Goal: Information Seeking & Learning: Check status

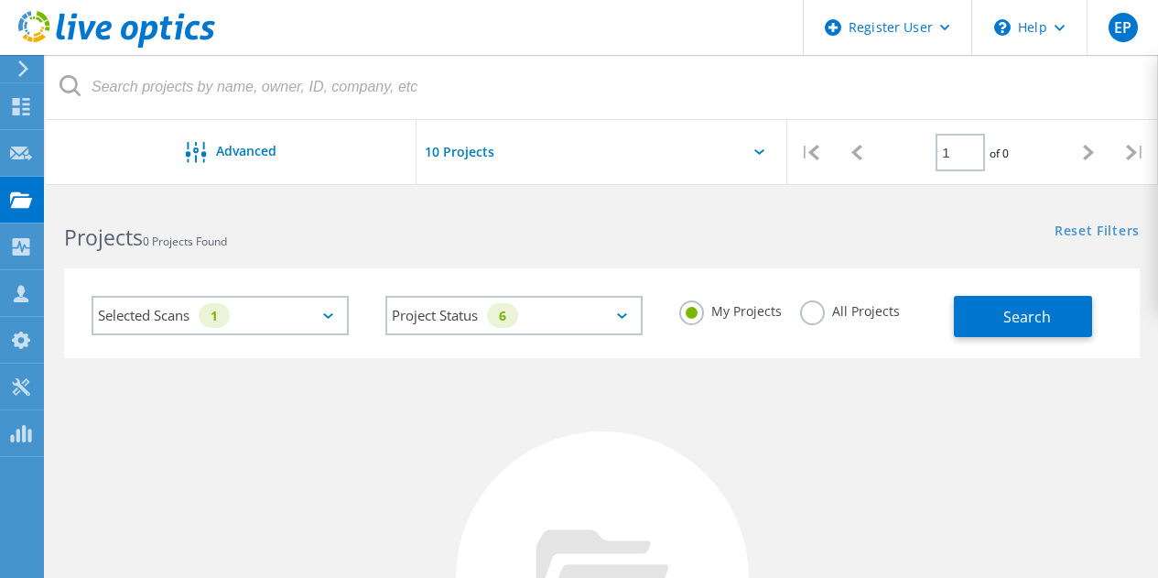
click at [85, 18] on icon at bounding box center [116, 30] width 197 height 38
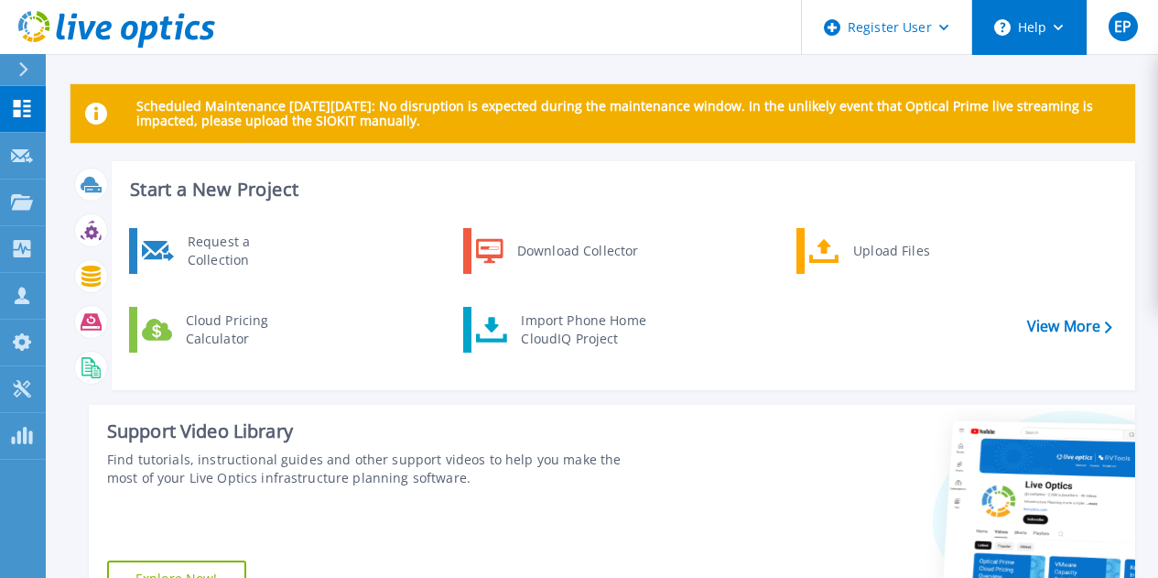
click at [1062, 34] on button "Help" at bounding box center [1029, 27] width 114 height 55
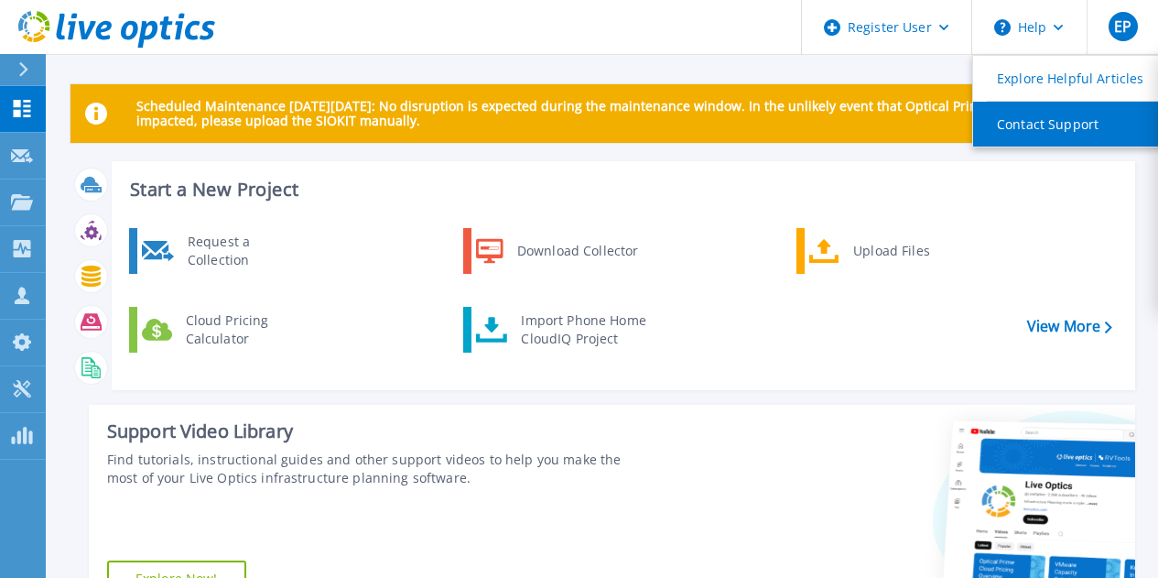
click at [1051, 135] on link "Contact Support" at bounding box center [1075, 124] width 204 height 45
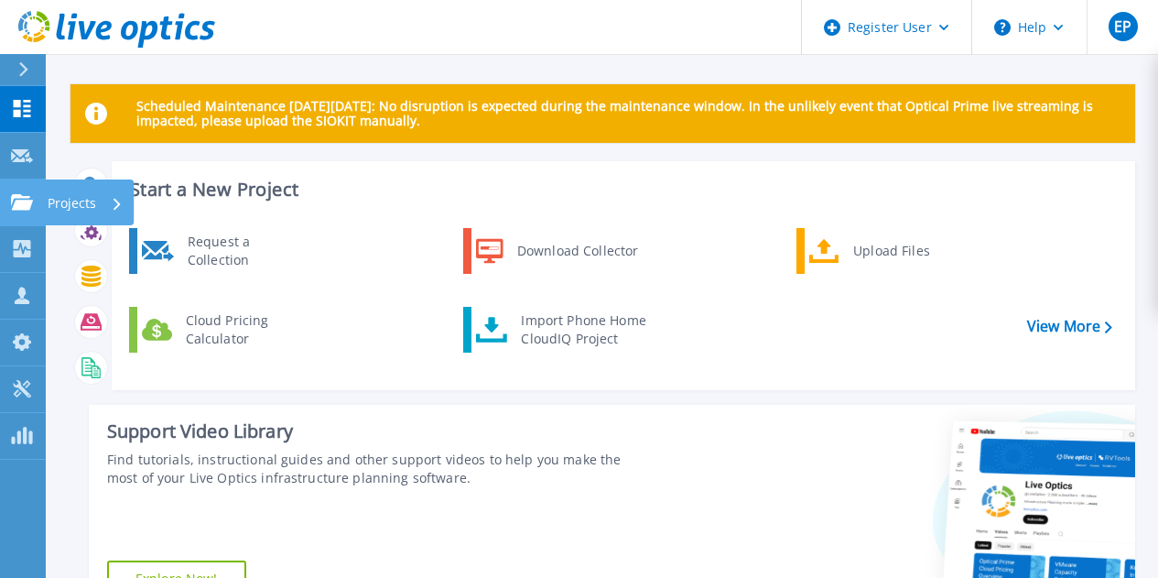
click at [22, 210] on icon at bounding box center [22, 202] width 22 height 16
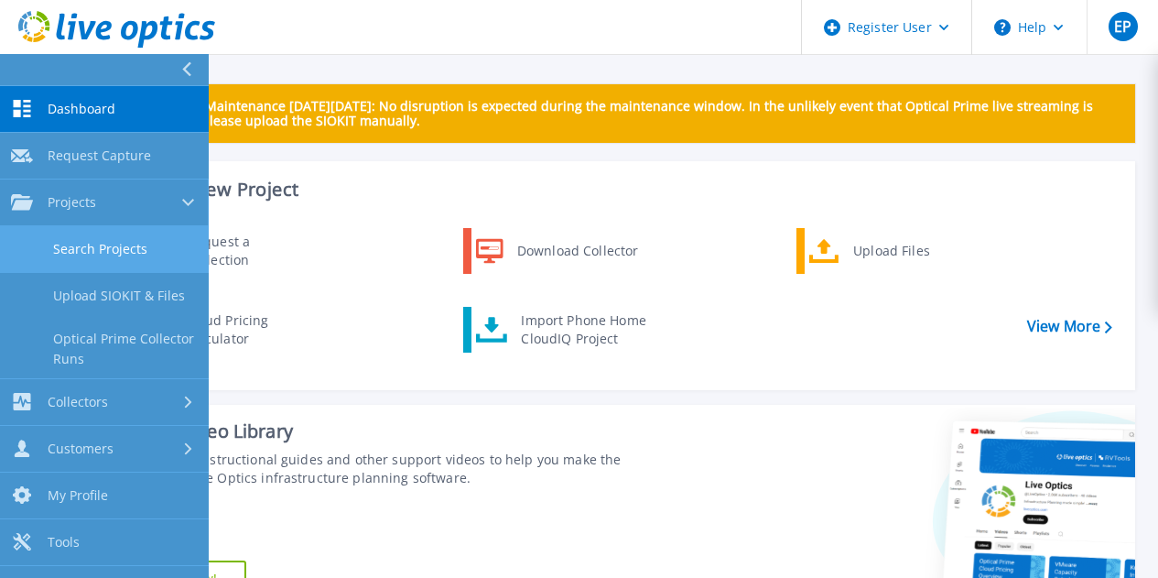
click at [55, 243] on link "Search Projects" at bounding box center [104, 249] width 209 height 47
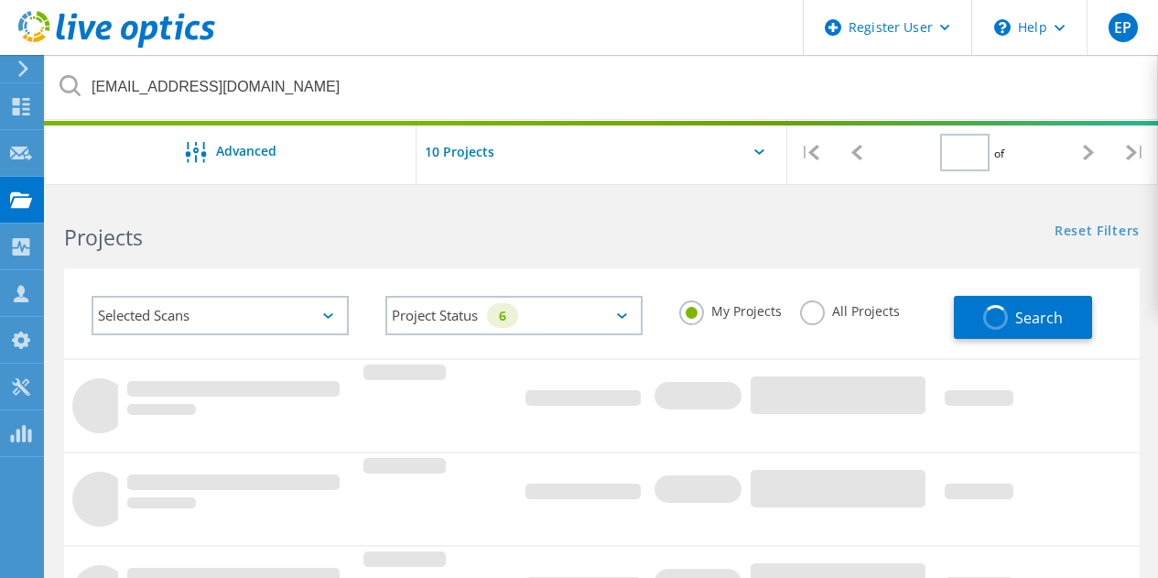
type input "1"
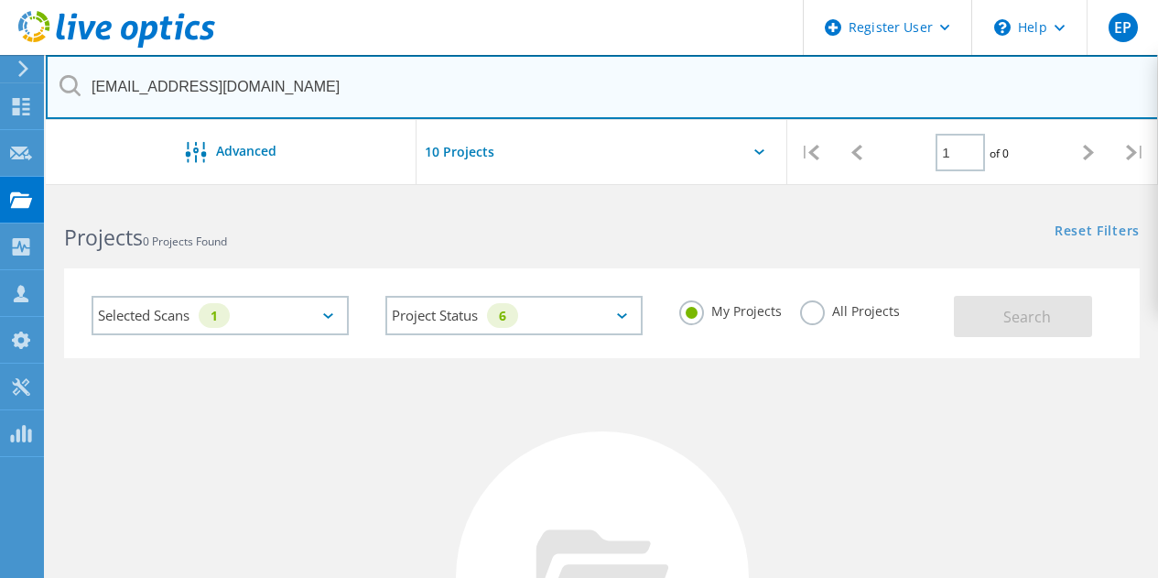
click at [381, 89] on input "pcooke@fannincountyga.org" at bounding box center [602, 87] width 1113 height 64
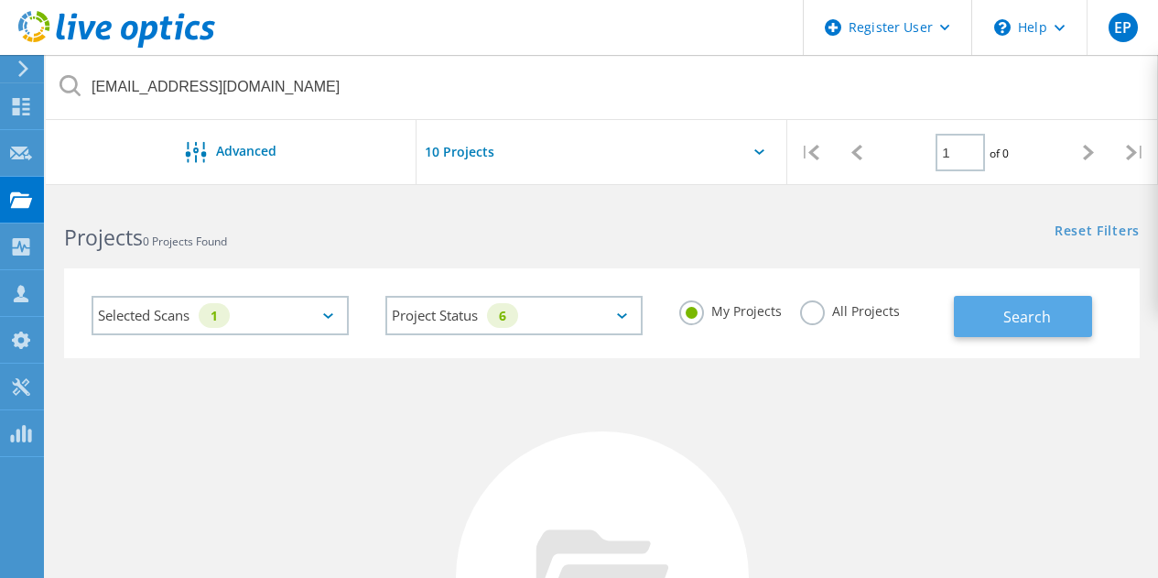
click at [987, 326] on button "Search" at bounding box center [1023, 316] width 138 height 41
click at [874, 312] on label "All Projects" at bounding box center [850, 308] width 100 height 17
click at [0, 0] on input "All Projects" at bounding box center [0, 0] width 0 height 0
click at [1053, 319] on button "Search" at bounding box center [1023, 316] width 138 height 41
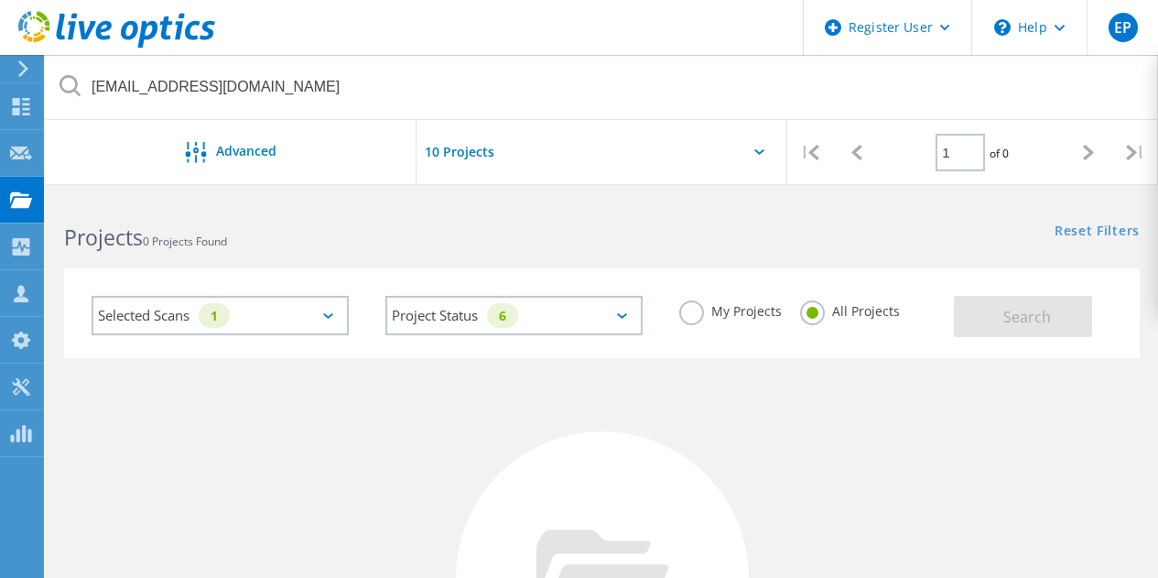
click at [621, 286] on div "Project Status 6 In Progress Complete Published Anonymous Archived Error" at bounding box center [514, 315] width 294 height 76
click at [621, 293] on div "Project Status 6 In Progress Complete Published Anonymous Archived Error" at bounding box center [514, 315] width 294 height 76
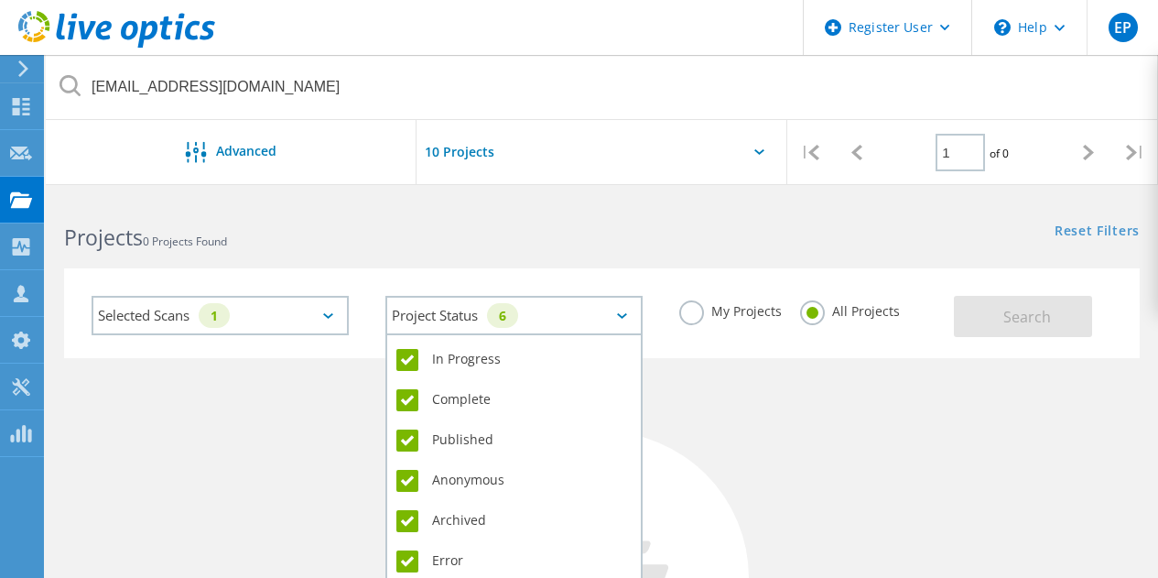
click at [619, 309] on div "Project Status 6" at bounding box center [513, 315] width 257 height 39
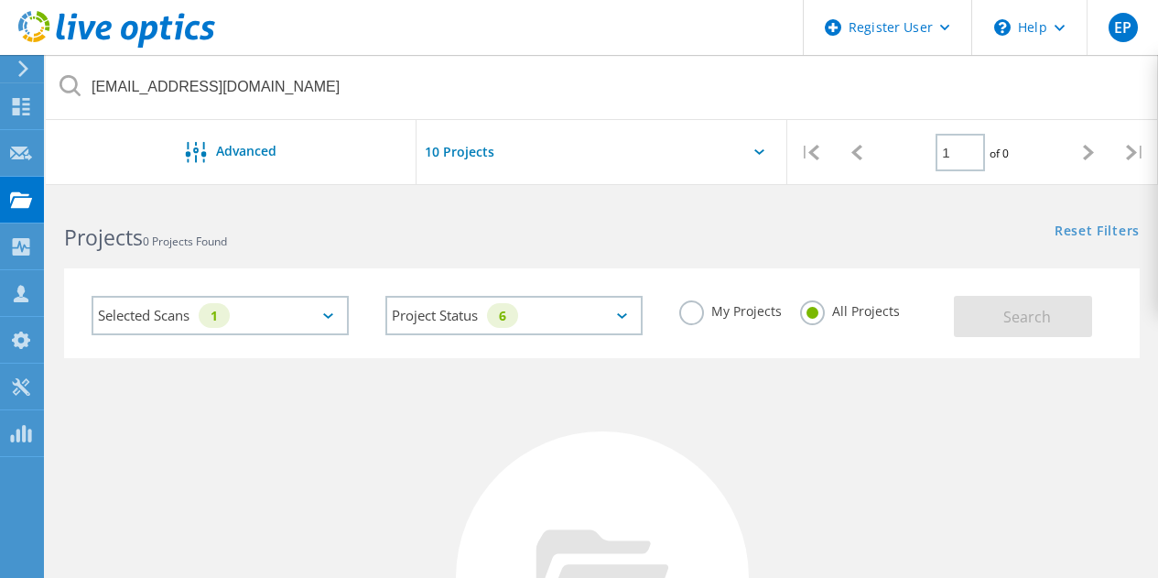
click at [243, 307] on div "Selected Scans 1" at bounding box center [220, 315] width 257 height 39
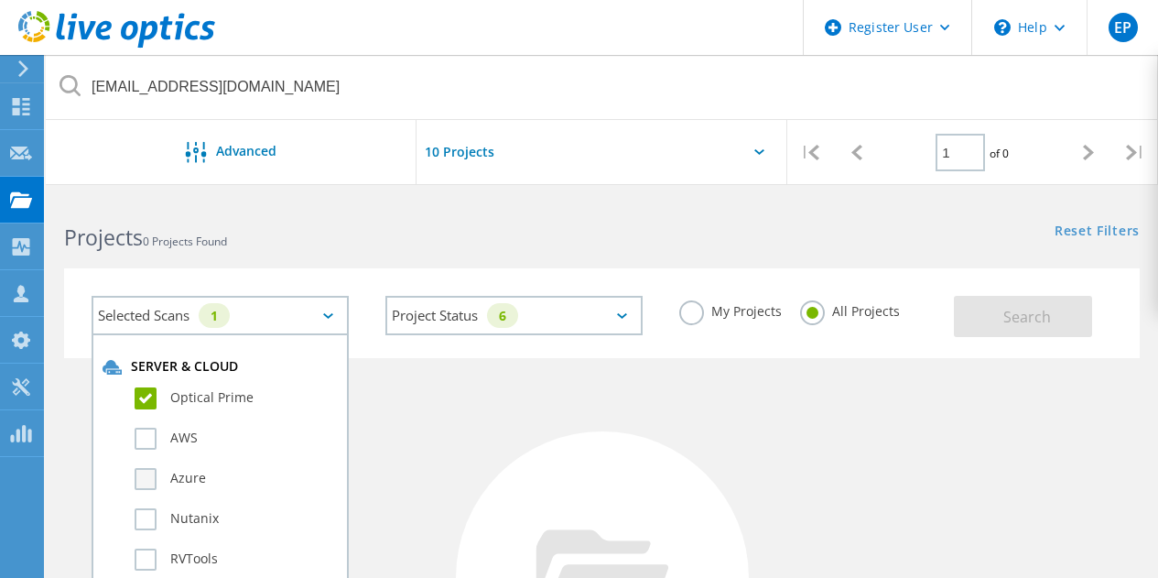
drag, startPoint x: 204, startPoint y: 438, endPoint x: 178, endPoint y: 475, distance: 45.4
click at [178, 475] on label "Azure" at bounding box center [236, 479] width 203 height 22
click at [0, 0] on input "Azure" at bounding box center [0, 0] width 0 height 0
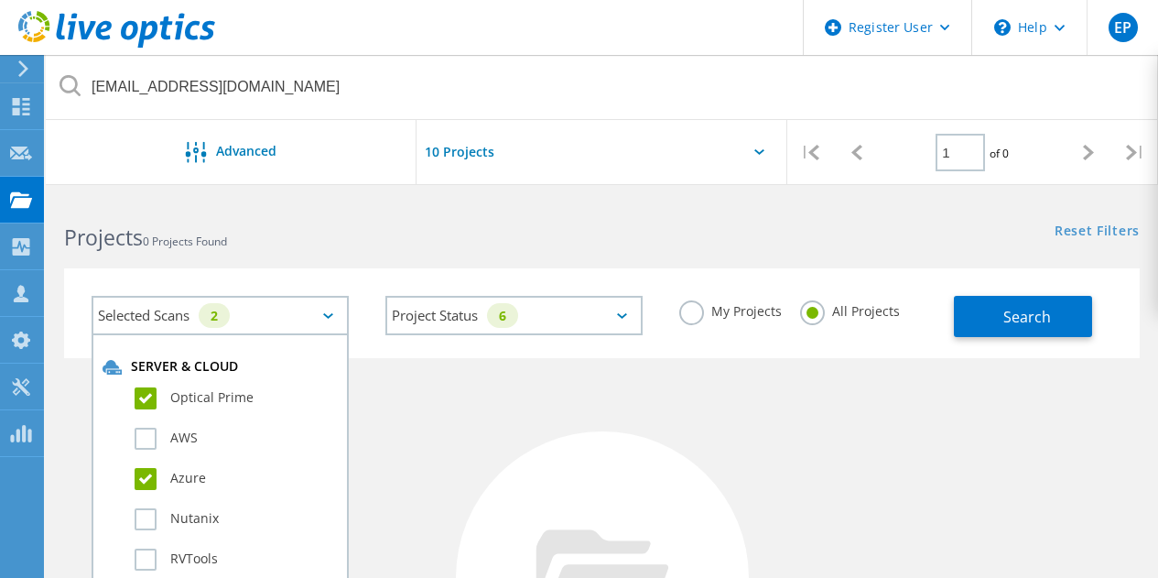
click at [182, 425] on div "AWS" at bounding box center [220, 443] width 235 height 40
click at [184, 431] on label "AWS" at bounding box center [236, 438] width 203 height 22
click at [0, 0] on input "AWS" at bounding box center [0, 0] width 0 height 0
click at [195, 519] on label "Nutanix" at bounding box center [236, 519] width 203 height 22
click at [0, 0] on input "Nutanix" at bounding box center [0, 0] width 0 height 0
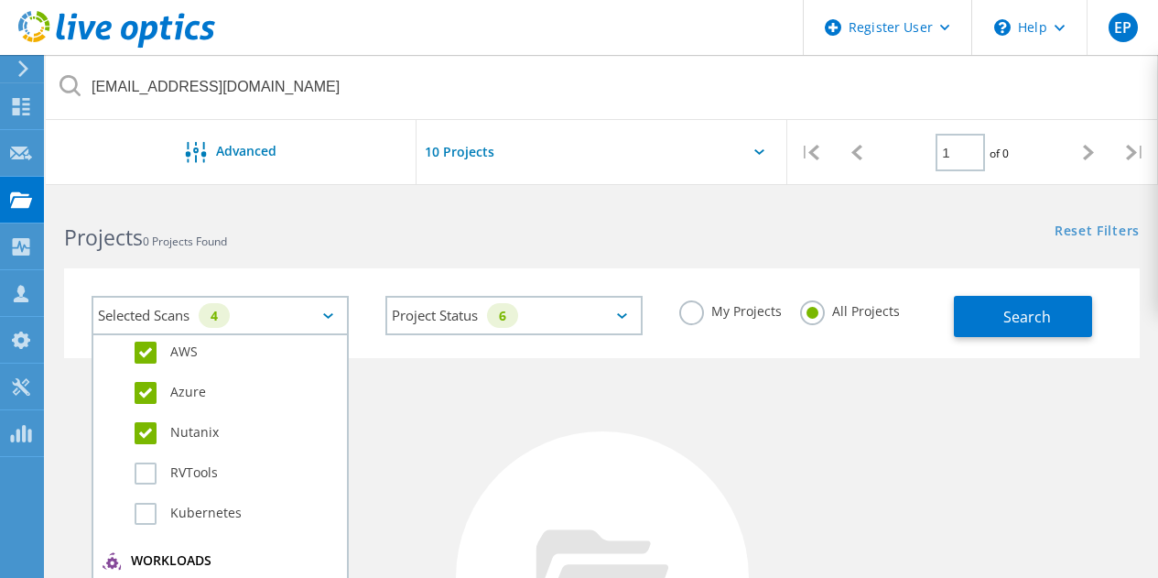
scroll to position [92, 0]
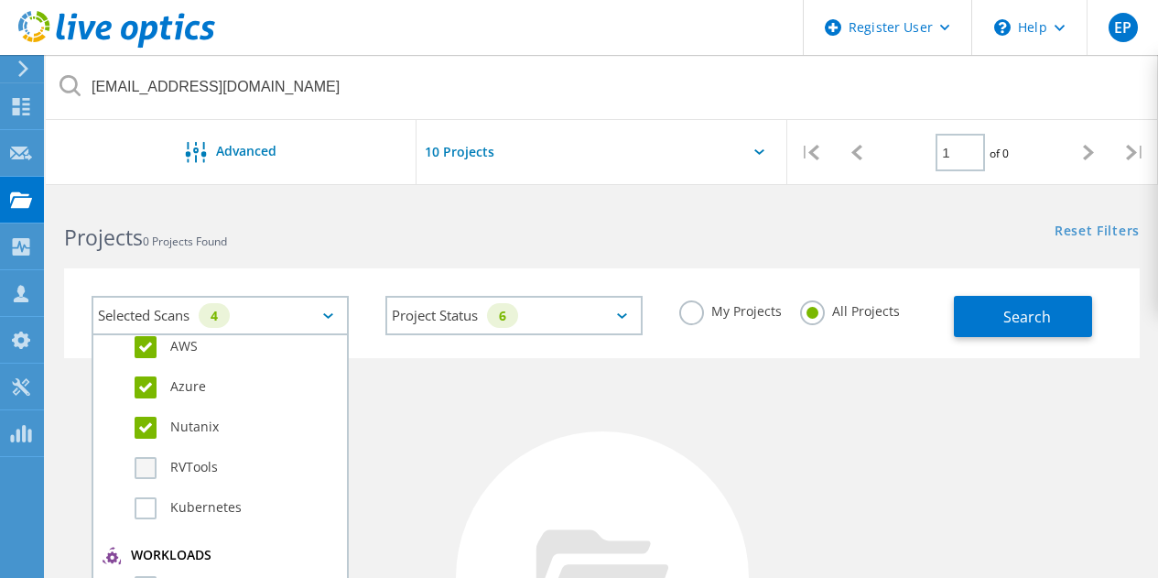
click at [189, 469] on label "RVTools" at bounding box center [236, 468] width 203 height 22
click at [0, 0] on input "RVTools" at bounding box center [0, 0] width 0 height 0
click at [189, 503] on label "Kubernetes" at bounding box center [236, 508] width 203 height 22
click at [0, 0] on input "Kubernetes" at bounding box center [0, 0] width 0 height 0
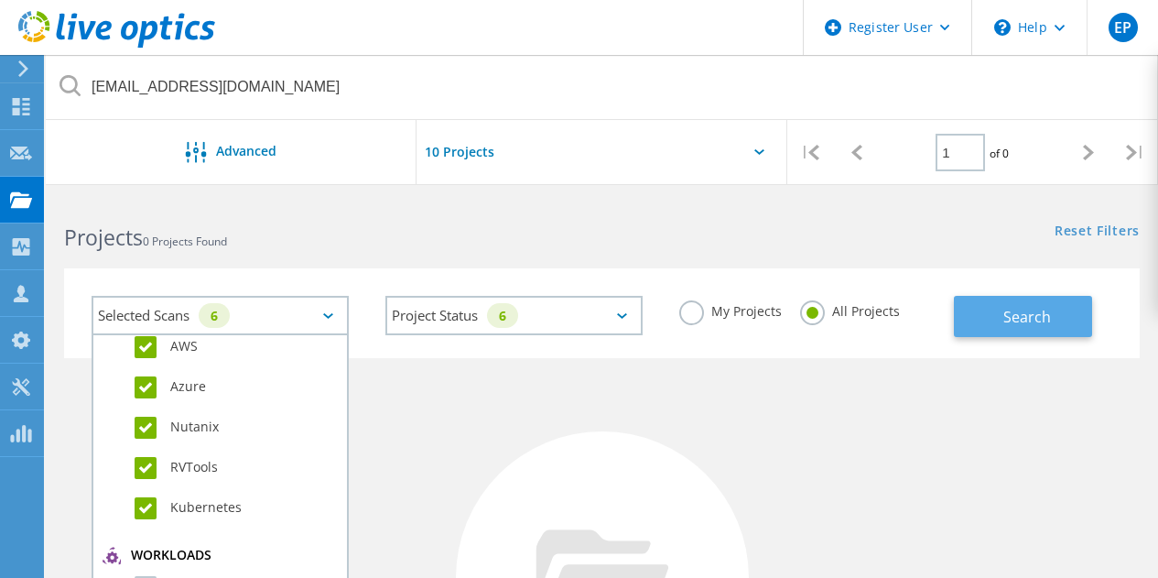
click at [1034, 330] on button "Search" at bounding box center [1023, 316] width 138 height 41
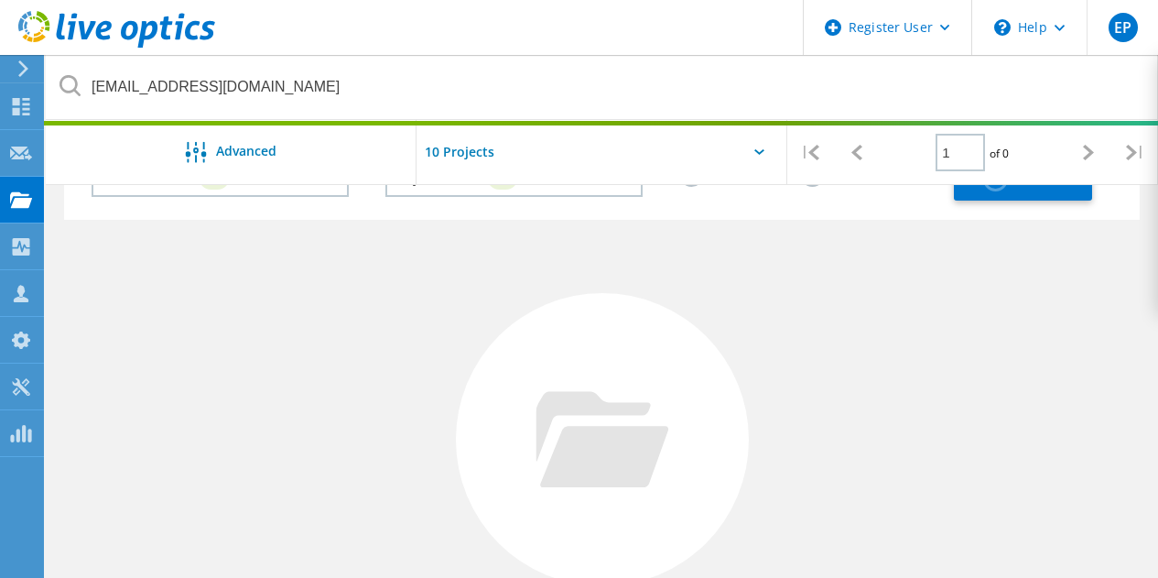
scroll to position [89, 0]
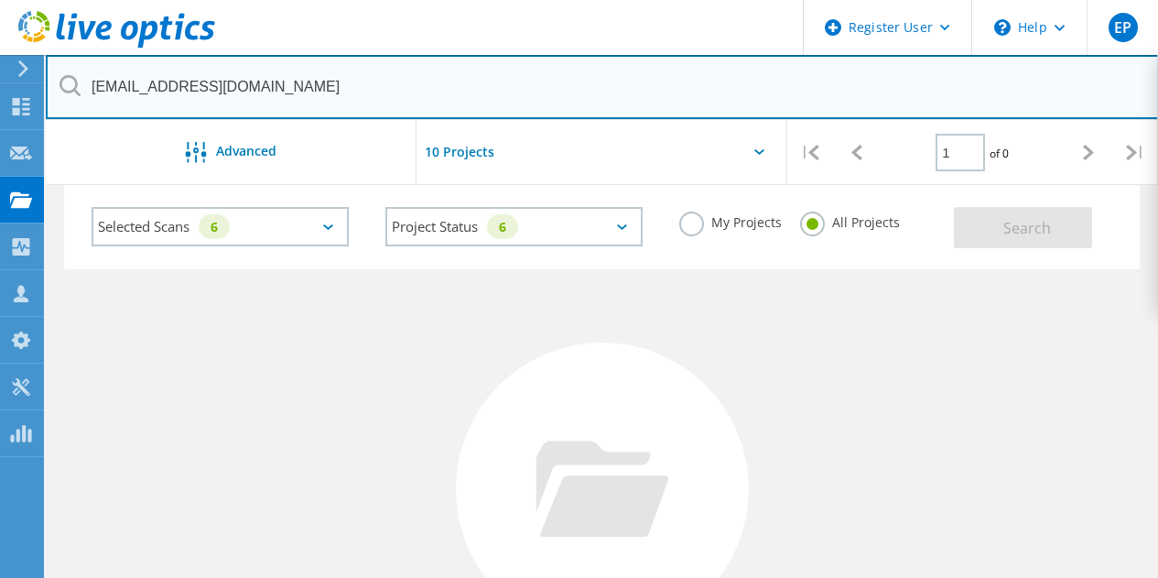
click at [501, 101] on input "ASylvester@suniva.com" at bounding box center [602, 87] width 1113 height 64
paste input "arohatgi"
type input "arohatgi@suniva.com"
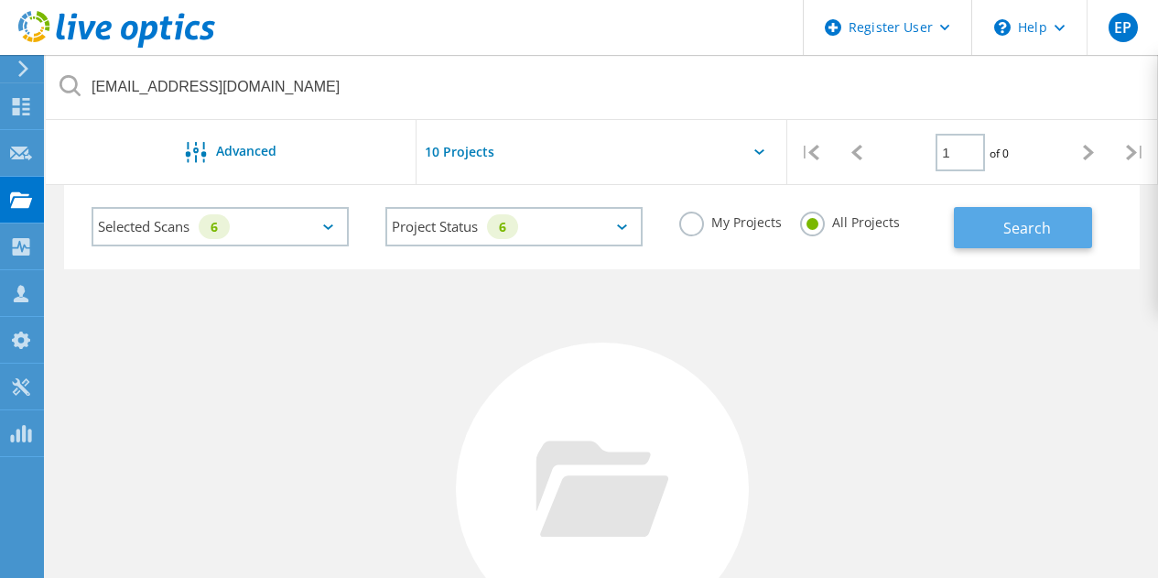
click at [1071, 229] on button "Search" at bounding box center [1023, 227] width 138 height 41
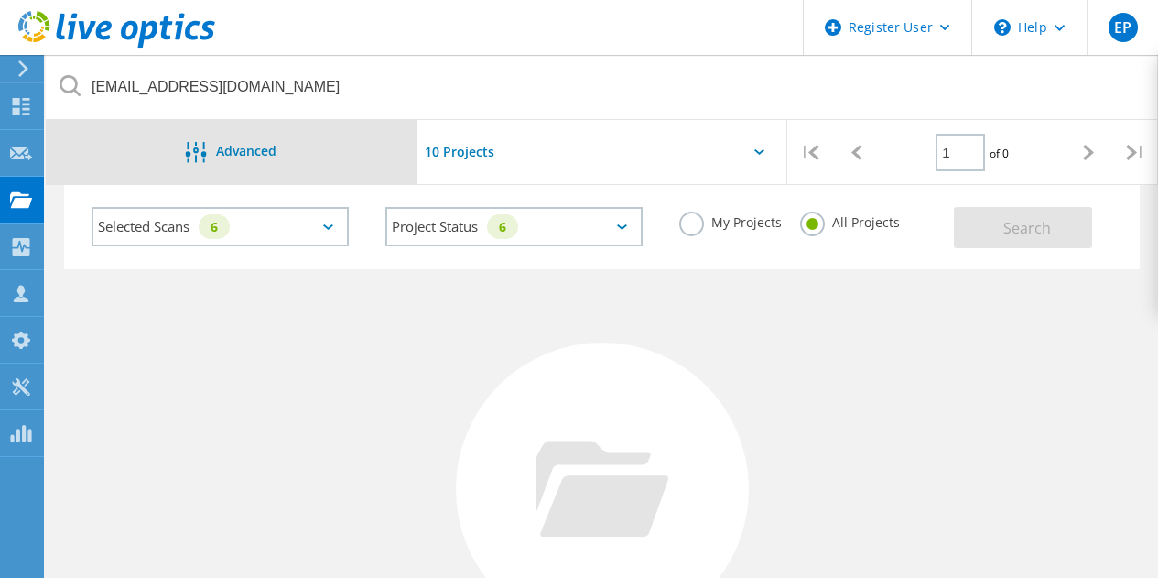
click at [306, 150] on div "Advanced" at bounding box center [231, 153] width 371 height 23
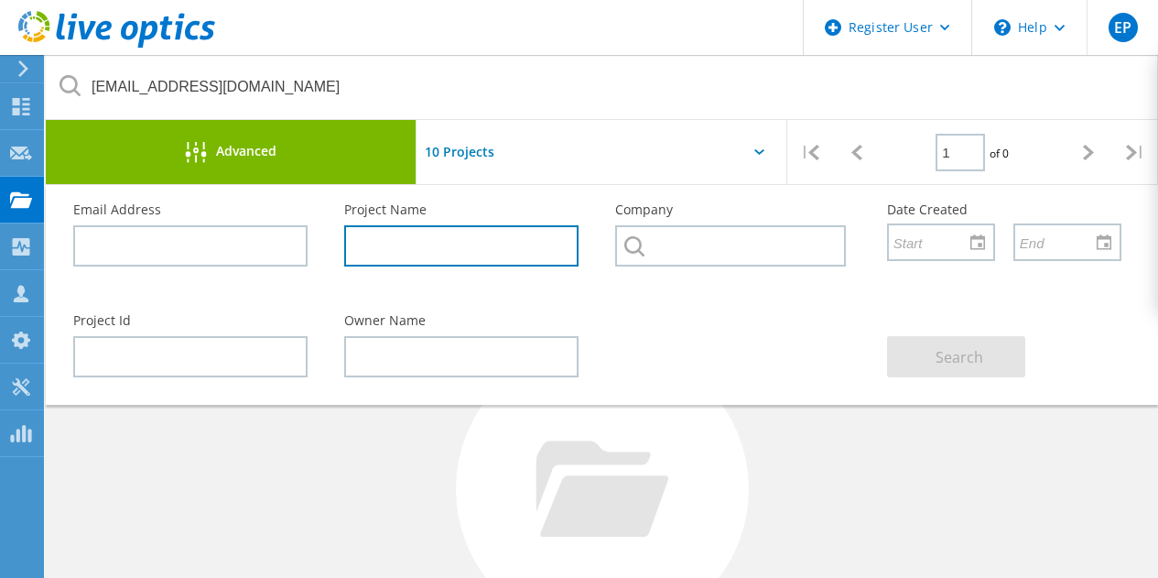
click at [478, 257] on input "text" at bounding box center [461, 245] width 234 height 41
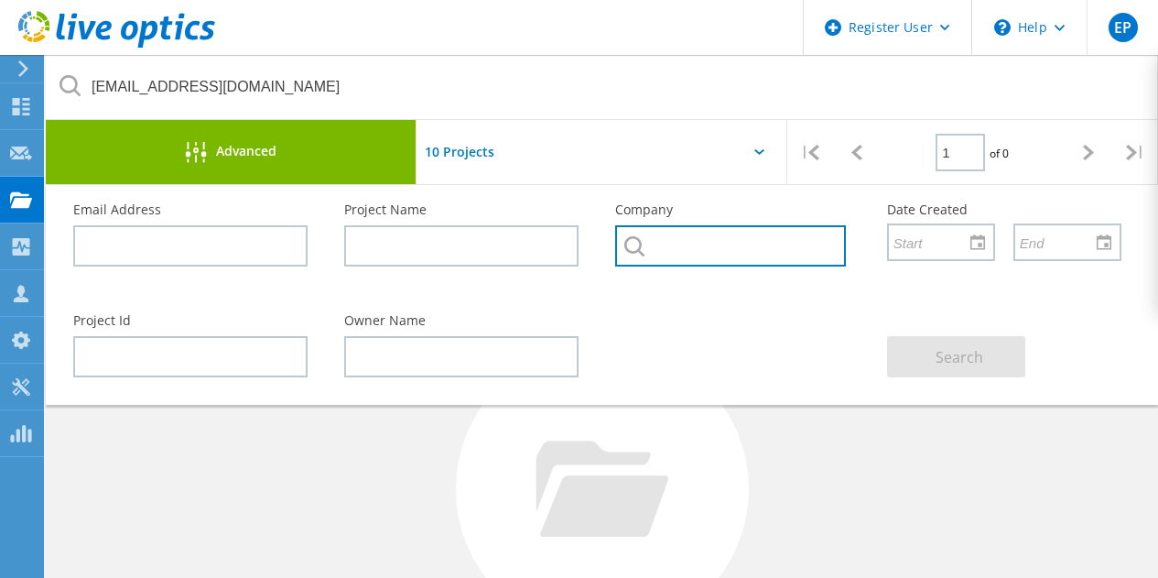
click at [693, 254] on input "text" at bounding box center [730, 245] width 230 height 41
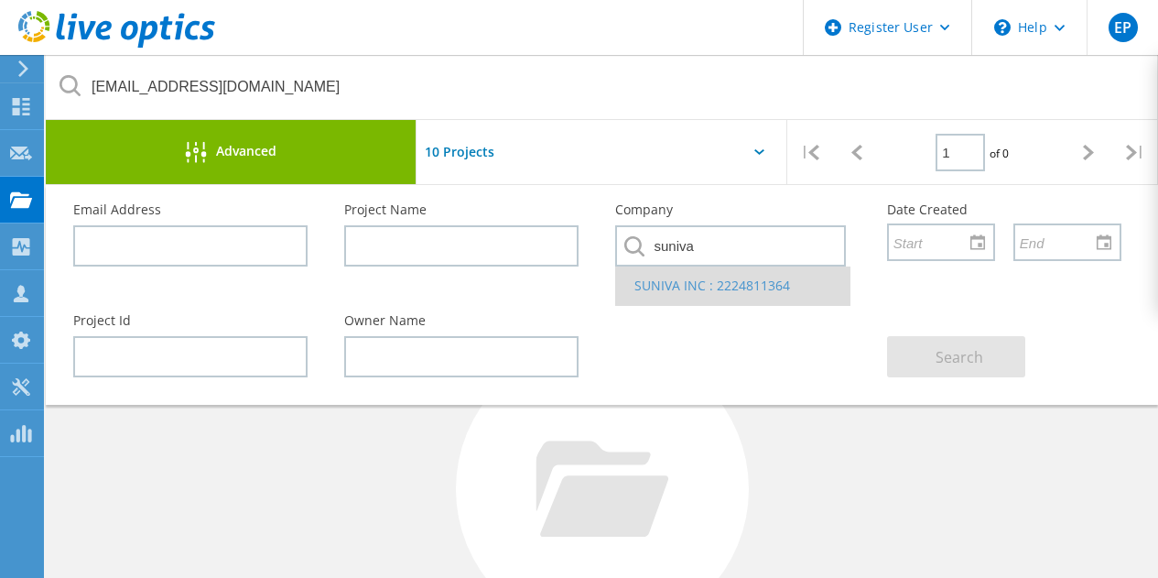
click at [696, 288] on li "SUNIVA INC : 2224811364" at bounding box center [732, 285] width 232 height 38
type input "SUNIVA INC : 2224811364"
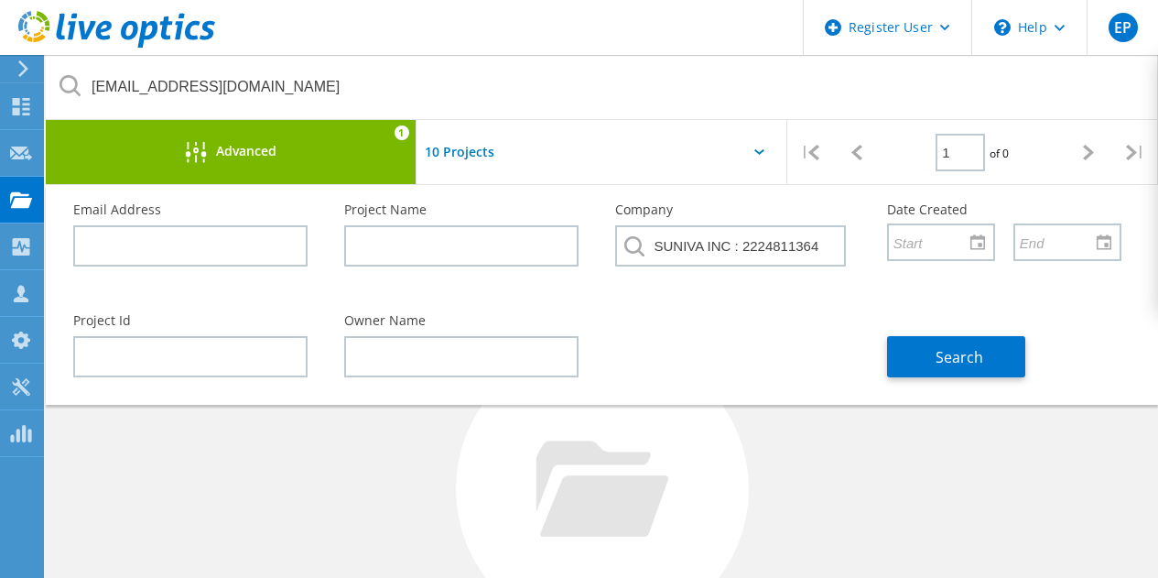
click at [986, 416] on div "No Projects Found Try refining your search." at bounding box center [601, 505] width 1075 height 473
click at [956, 352] on span "Search" at bounding box center [959, 357] width 48 height 20
click at [607, 166] on div at bounding box center [601, 157] width 371 height 75
click at [615, 158] on div at bounding box center [601, 157] width 371 height 75
click at [751, 135] on div at bounding box center [601, 157] width 371 height 75
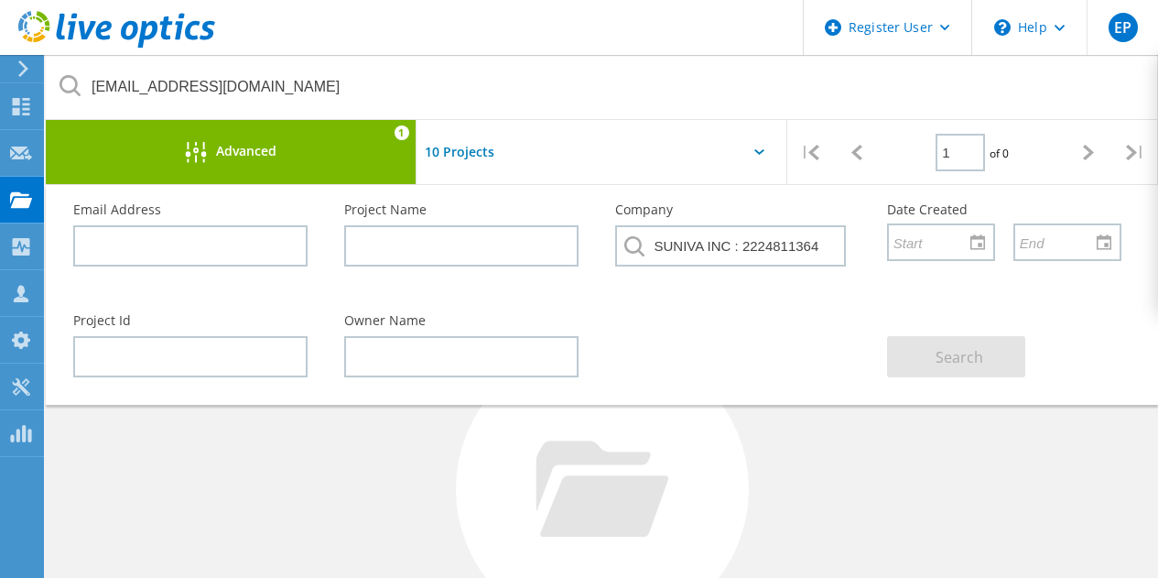
click at [752, 140] on div at bounding box center [601, 157] width 371 height 75
click at [826, 480] on div "No Projects Found Try refining your search." at bounding box center [601, 505] width 1075 height 473
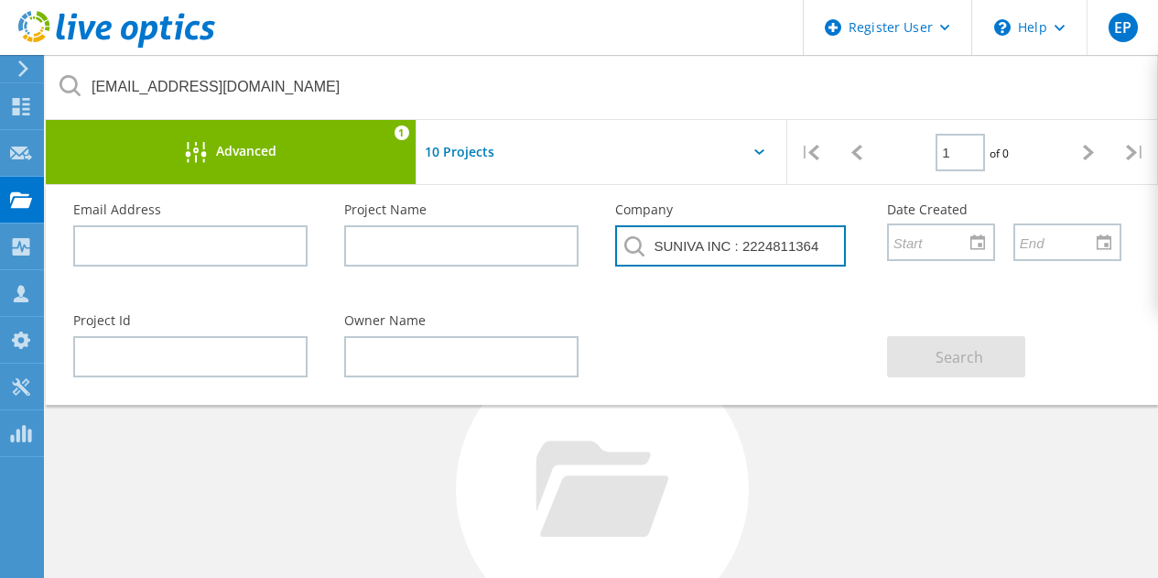
click at [702, 254] on input "SUNIVA INC : 2224811364" at bounding box center [730, 245] width 230 height 41
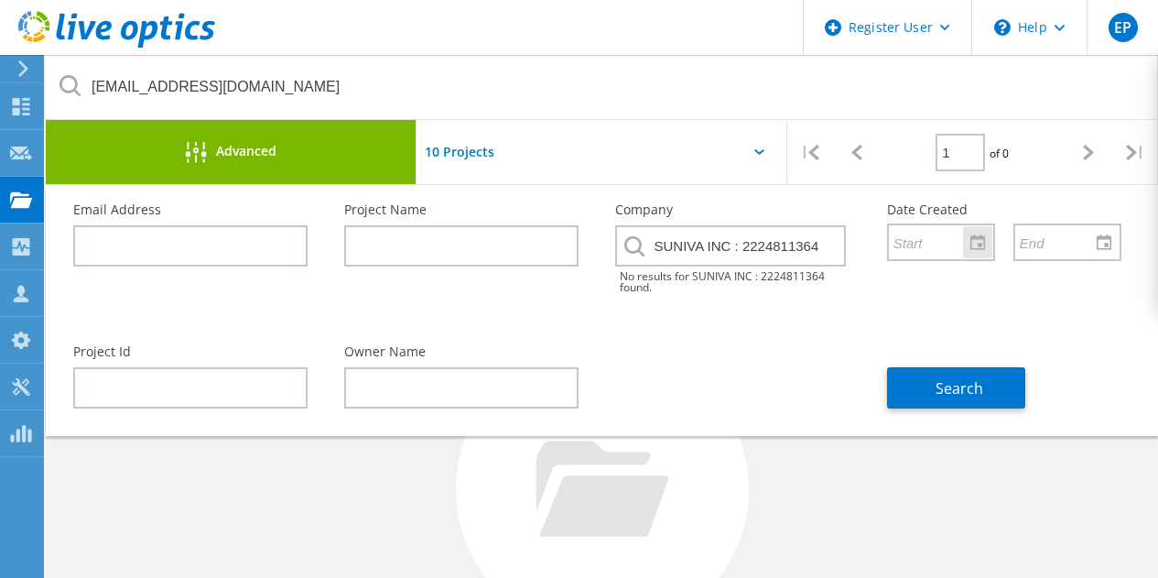
click at [948, 253] on input "text" at bounding box center [935, 241] width 92 height 35
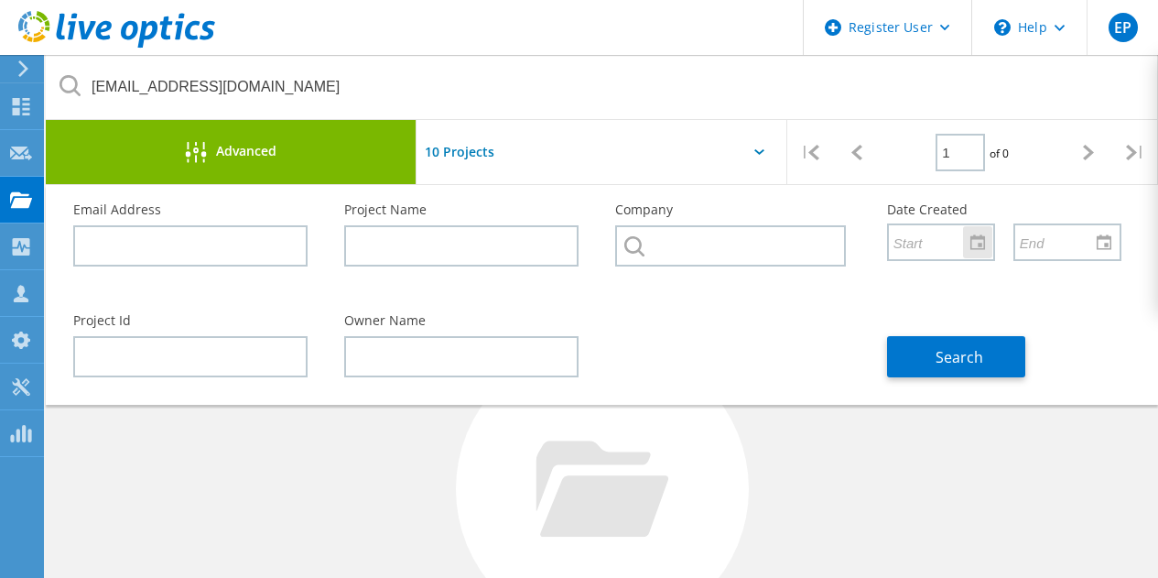
click at [974, 243] on div at bounding box center [977, 242] width 29 height 32
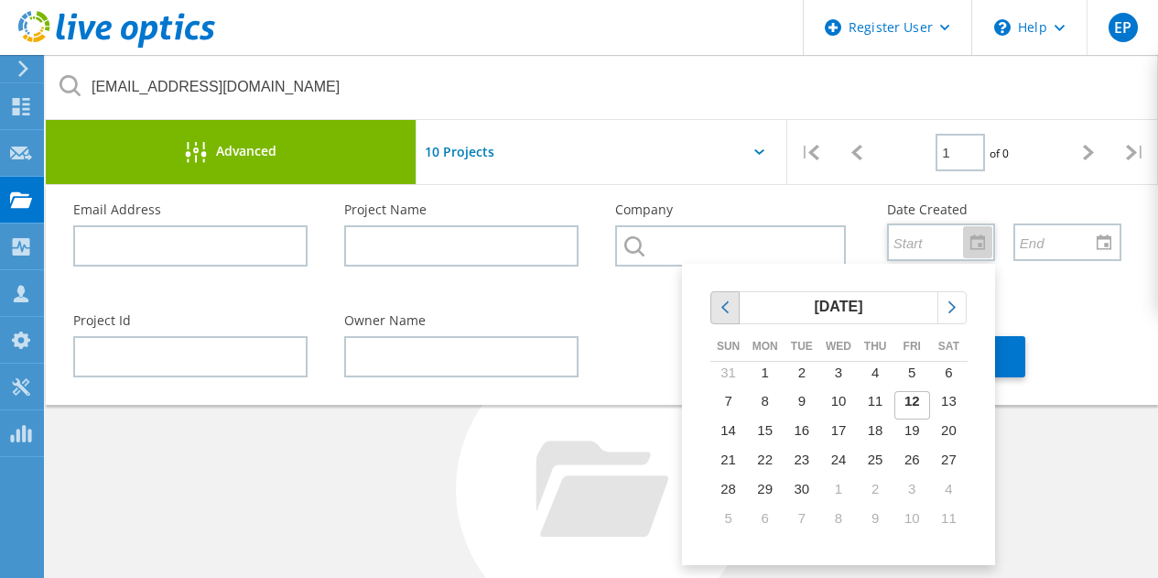
click at [722, 300] on icon "chevronleft" at bounding box center [725, 307] width 16 height 16
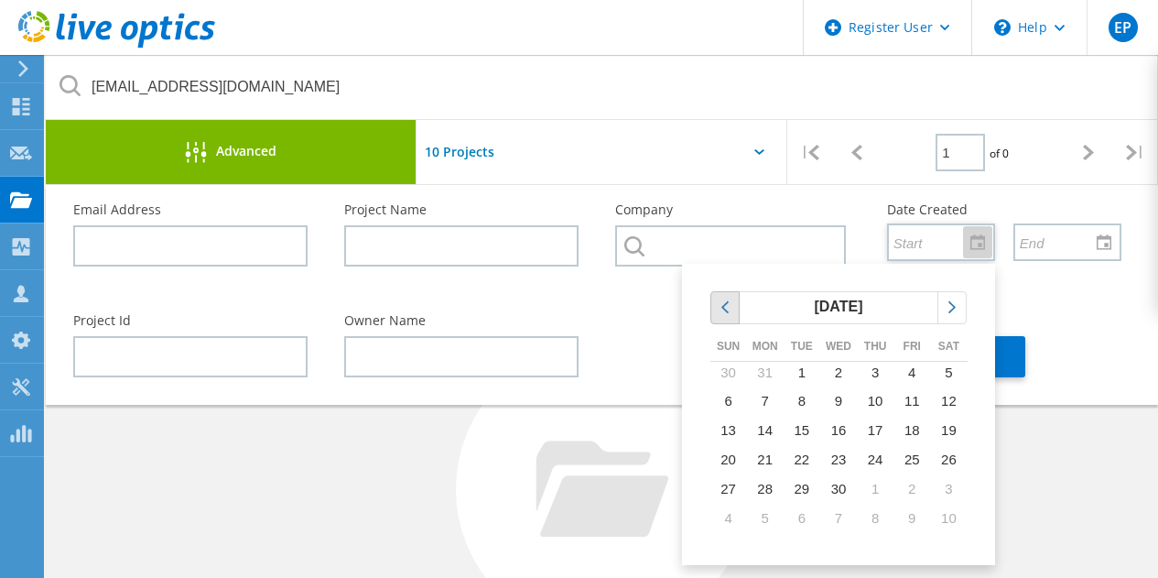
click at [722, 300] on icon "chevronleft" at bounding box center [725, 307] width 16 height 16
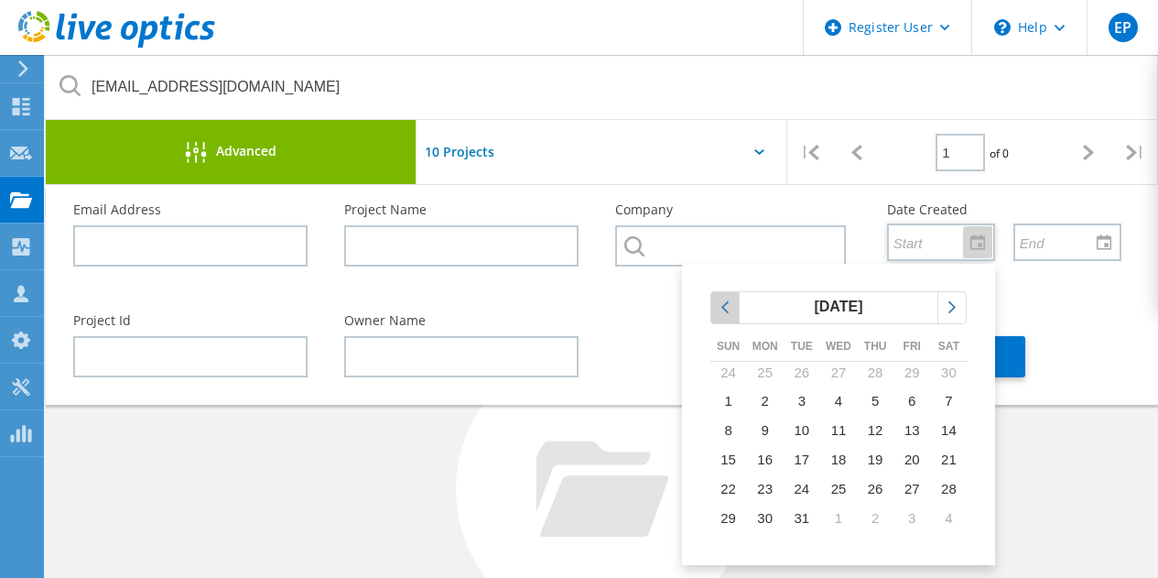
click at [722, 300] on icon "chevronleft" at bounding box center [725, 307] width 16 height 16
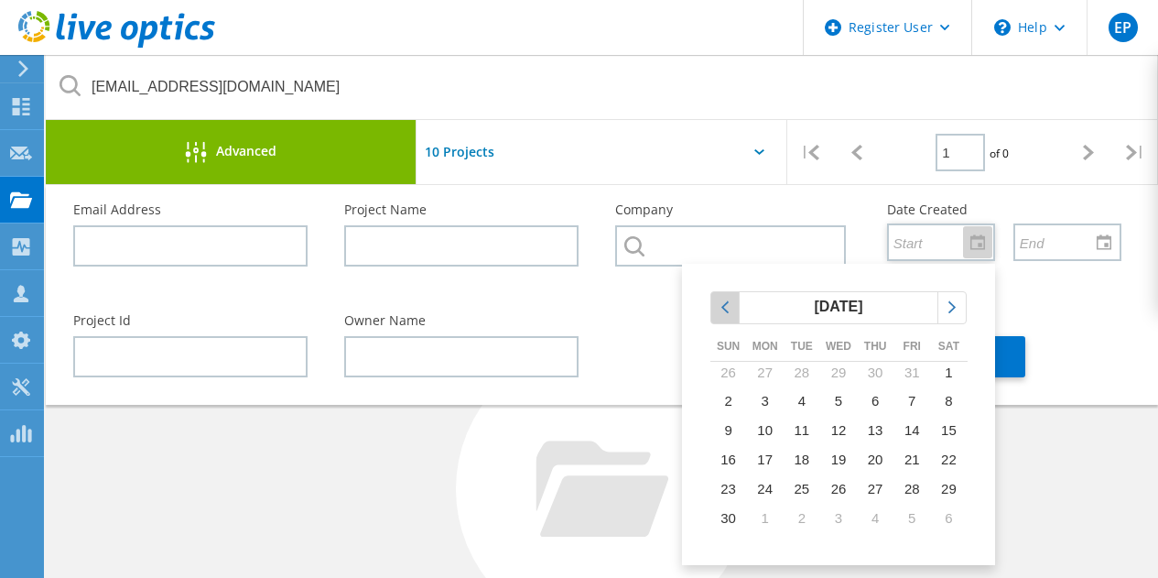
click at [722, 300] on icon "chevronleft" at bounding box center [725, 307] width 16 height 16
click at [764, 364] on span "1" at bounding box center [765, 372] width 7 height 16
type input "4/1/2024"
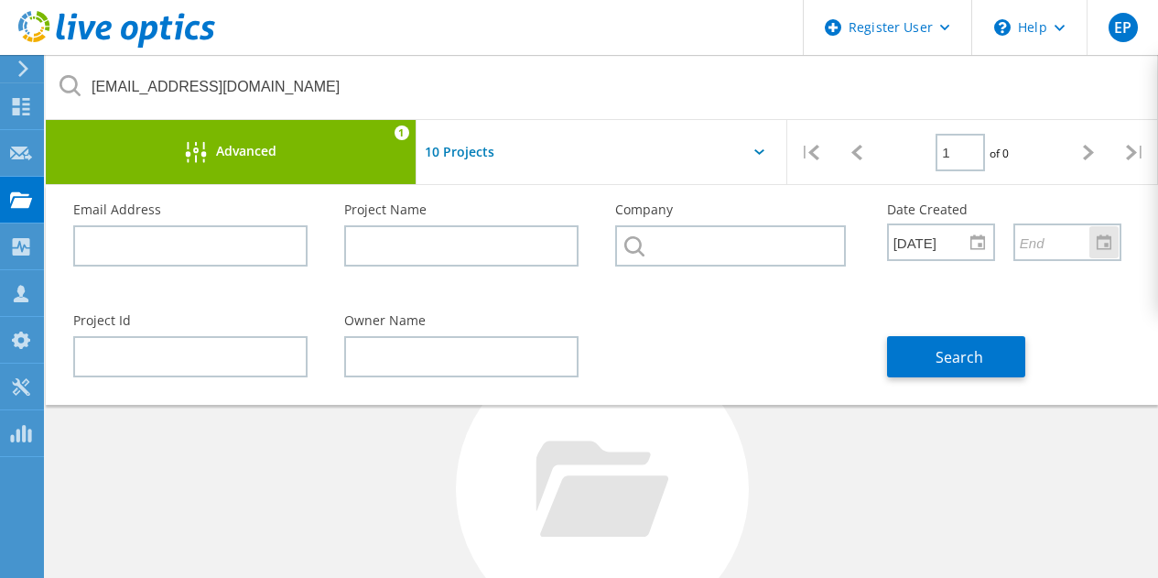
click at [1062, 245] on input "text" at bounding box center [1061, 241] width 92 height 35
click at [1090, 248] on div at bounding box center [1103, 242] width 29 height 32
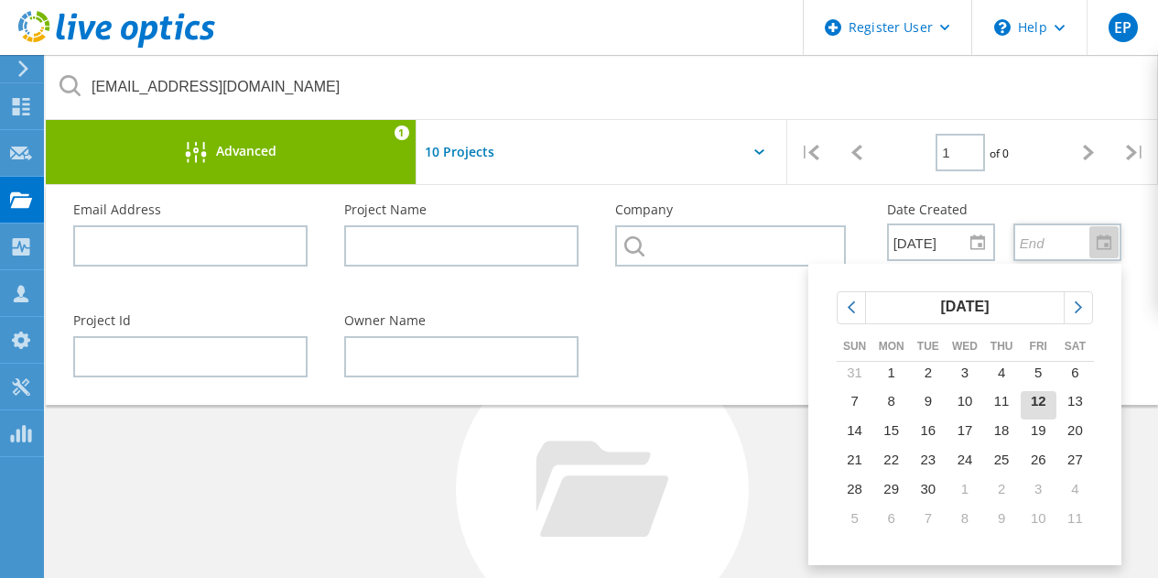
click at [1041, 397] on span "12" at bounding box center [1039, 401] width 16 height 16
type input "9/12/2025"
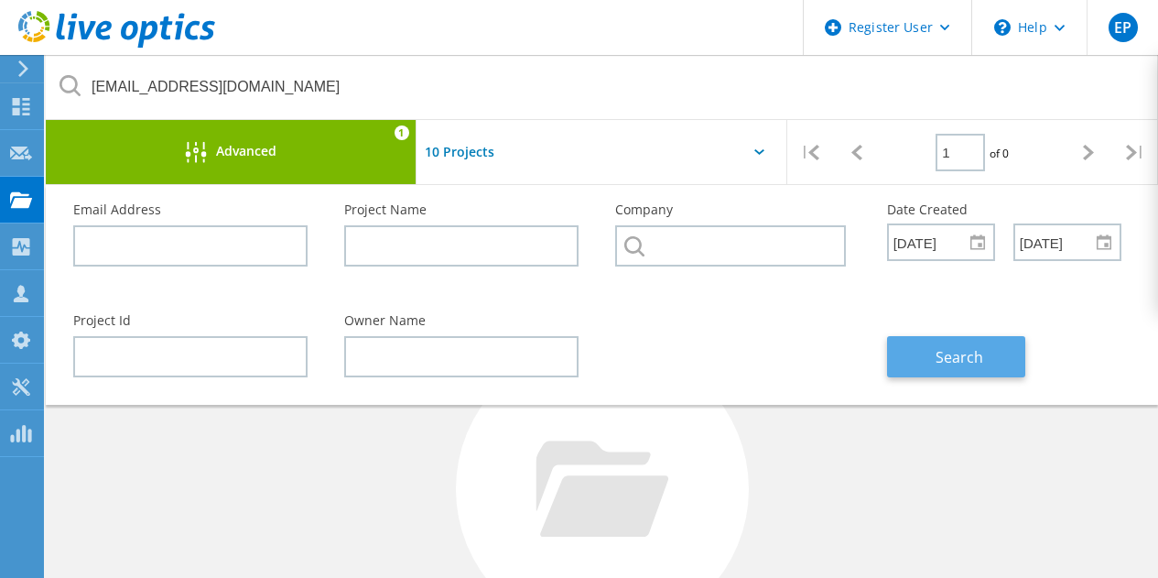
click at [991, 356] on button "Search" at bounding box center [956, 356] width 138 height 41
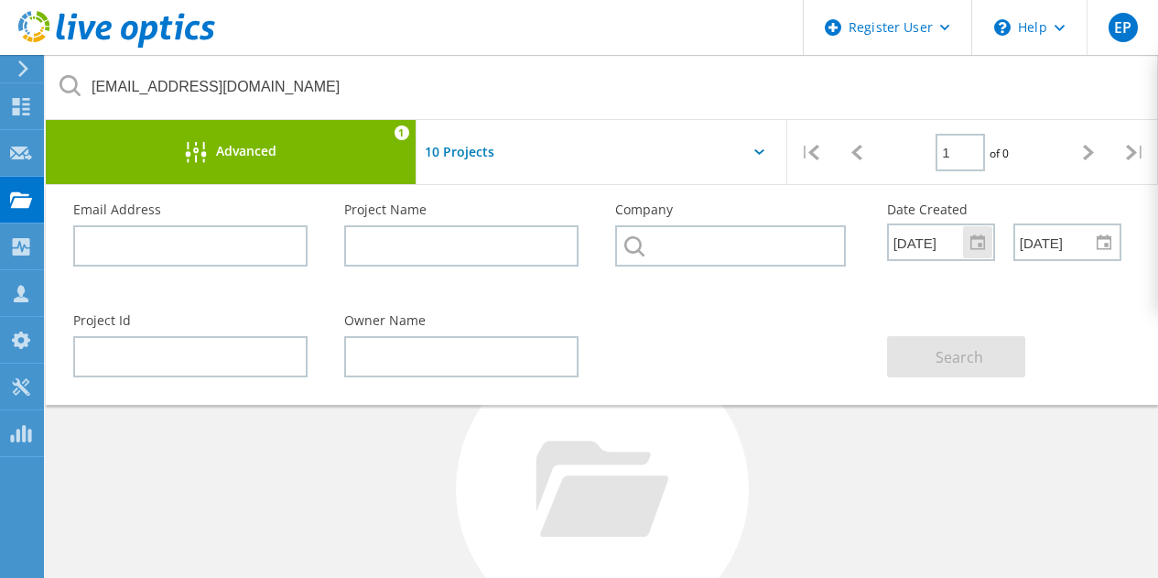
click at [980, 242] on div at bounding box center [977, 242] width 29 height 32
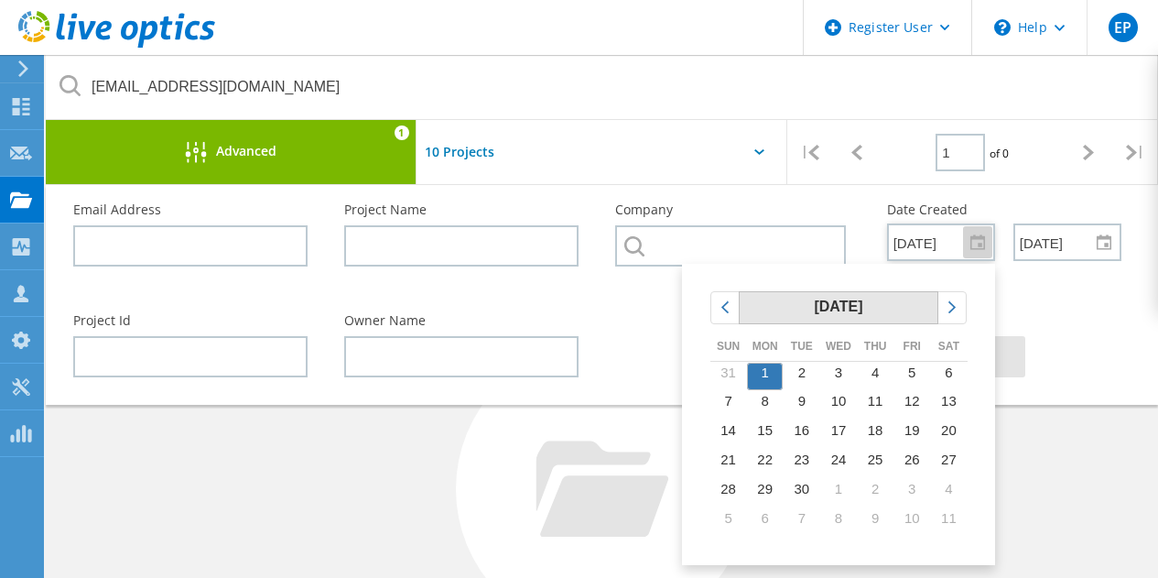
click at [854, 308] on span "April 2024" at bounding box center [838, 306] width 49 height 16
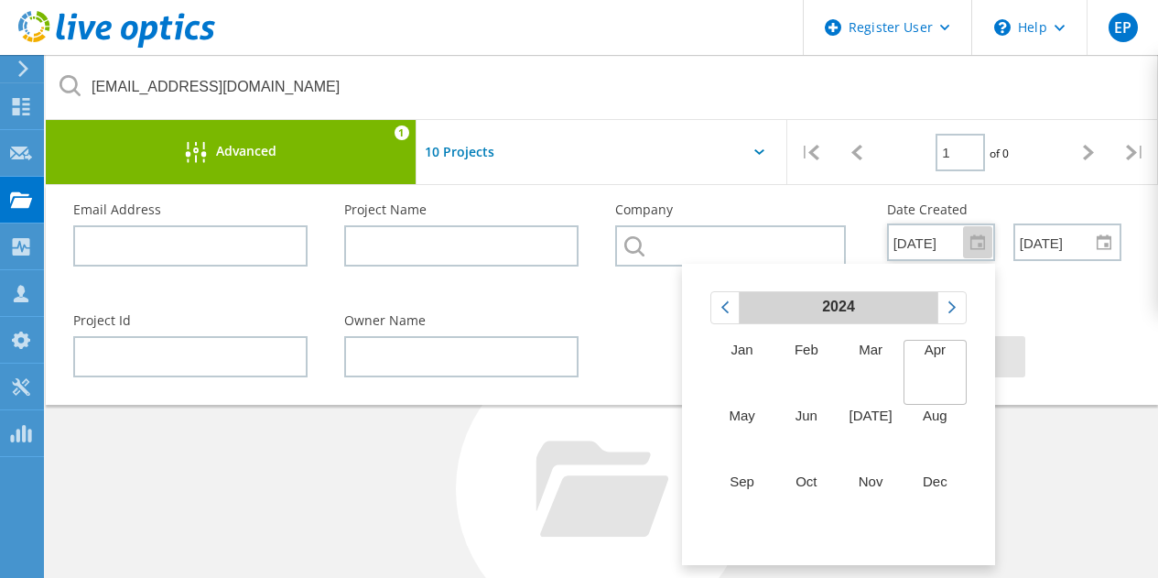
click at [854, 310] on span "2024" at bounding box center [838, 306] width 33 height 16
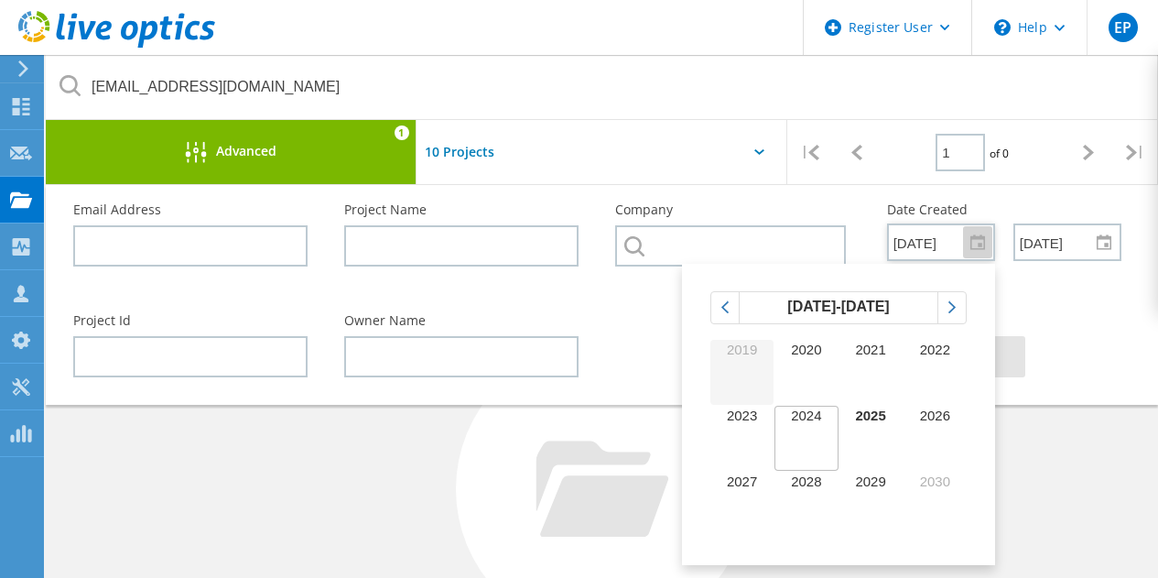
click at [740, 360] on td "2019" at bounding box center [742, 373] width 64 height 66
click at [1086, 317] on div "Search" at bounding box center [1004, 346] width 271 height 100
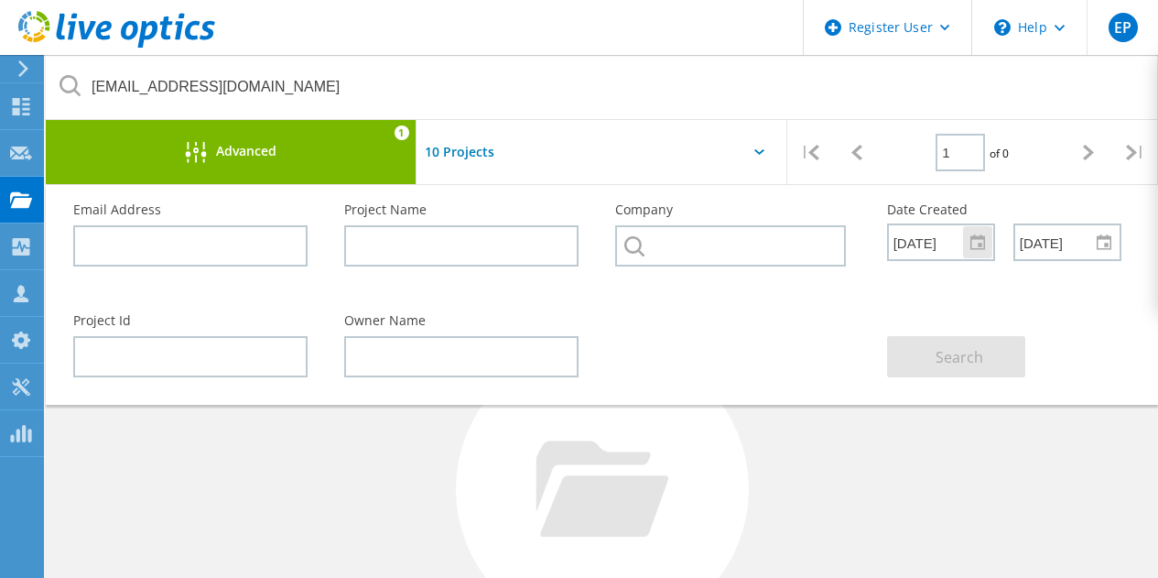
click at [975, 235] on div at bounding box center [977, 242] width 29 height 32
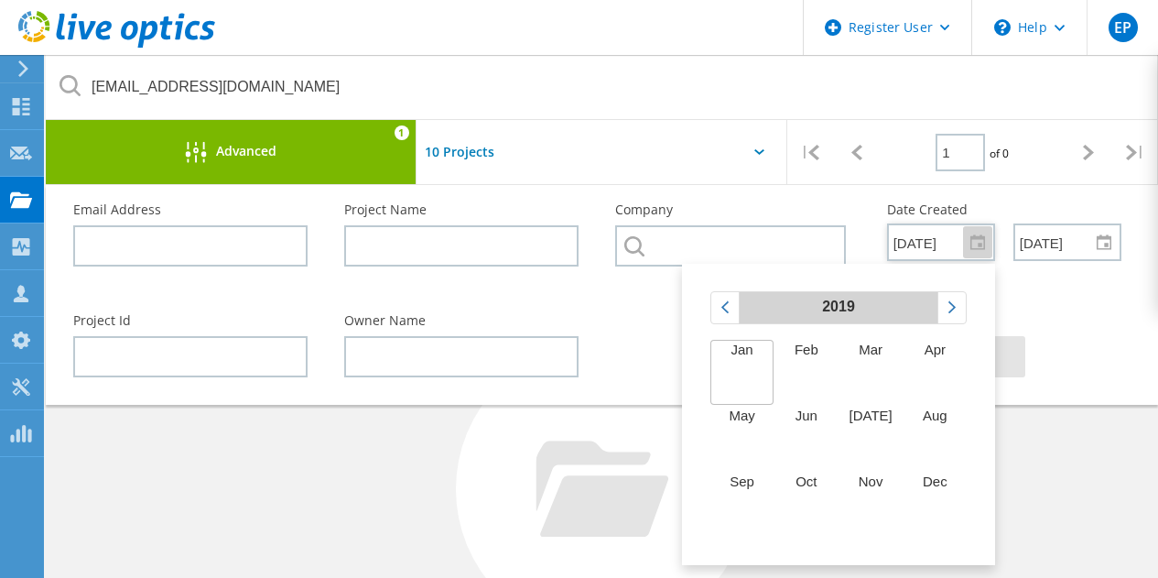
click at [847, 311] on span "2019" at bounding box center [838, 306] width 33 height 16
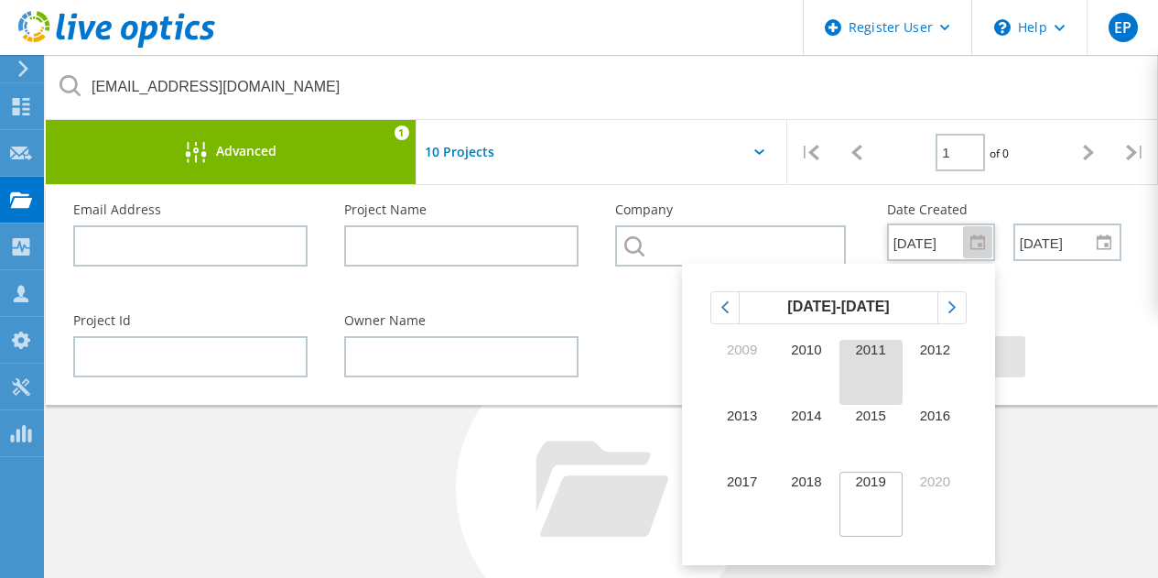
click at [860, 352] on span "2011" at bounding box center [870, 349] width 30 height 16
click at [1095, 308] on div "Search" at bounding box center [1004, 346] width 271 height 100
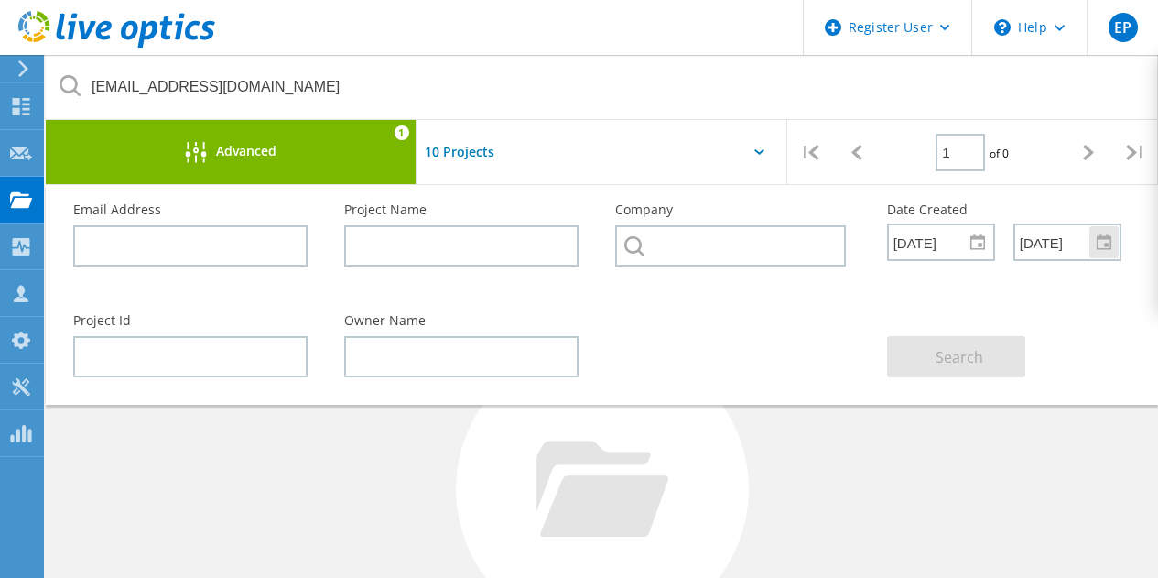
click at [1106, 242] on div at bounding box center [1103, 242] width 29 height 32
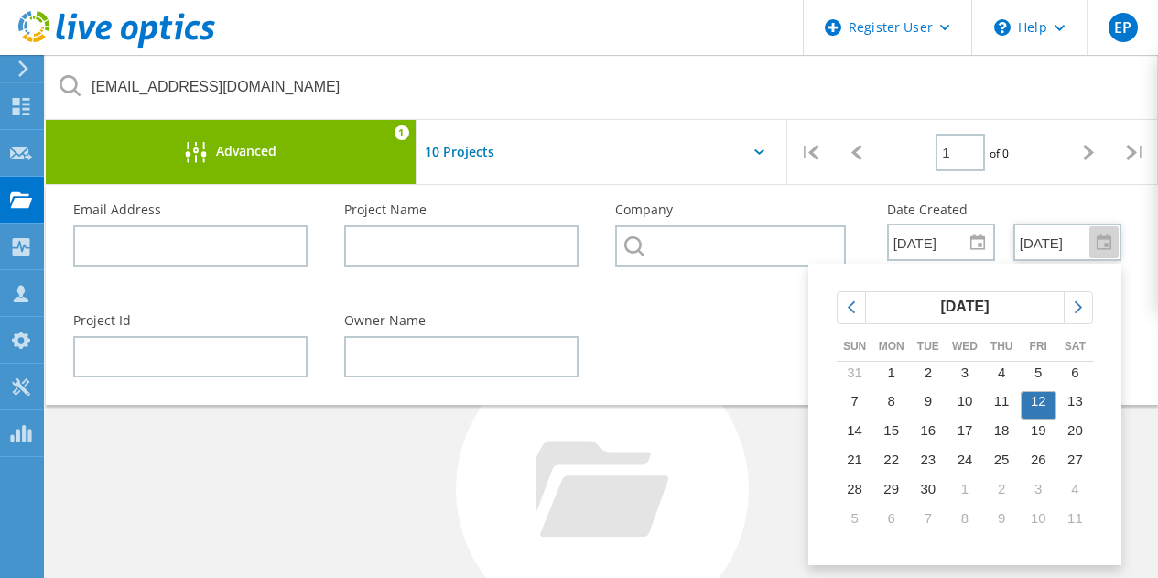
click at [1126, 329] on div "Search" at bounding box center [1004, 346] width 271 height 100
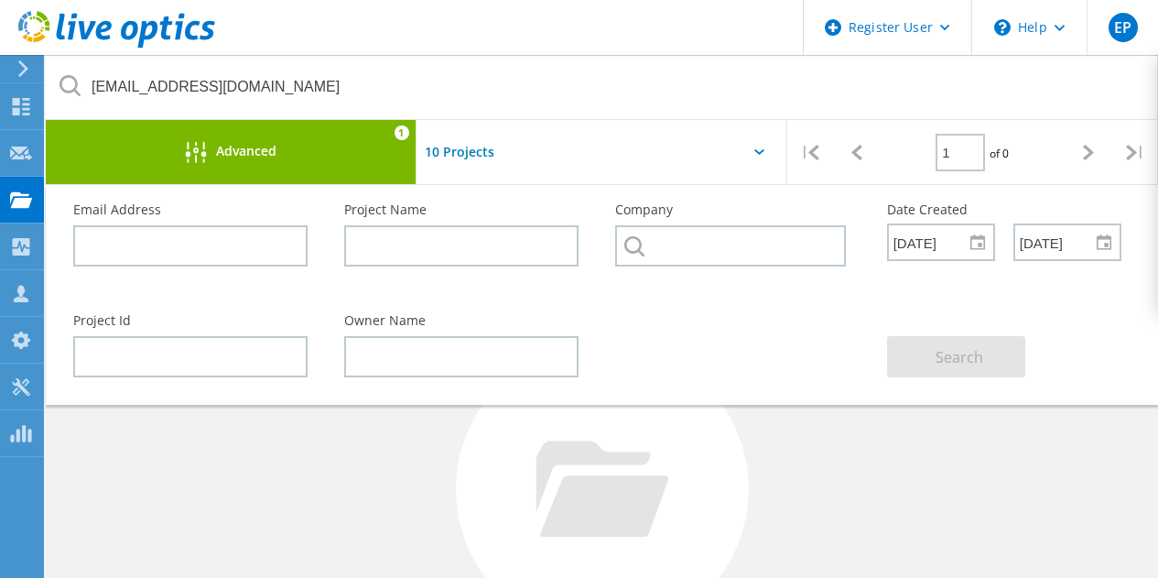
click at [331, 472] on div "No Projects Found Try refining your search." at bounding box center [601, 505] width 1075 height 473
click at [136, 31] on use at bounding box center [116, 29] width 197 height 37
